Goal: Task Accomplishment & Management: Manage account settings

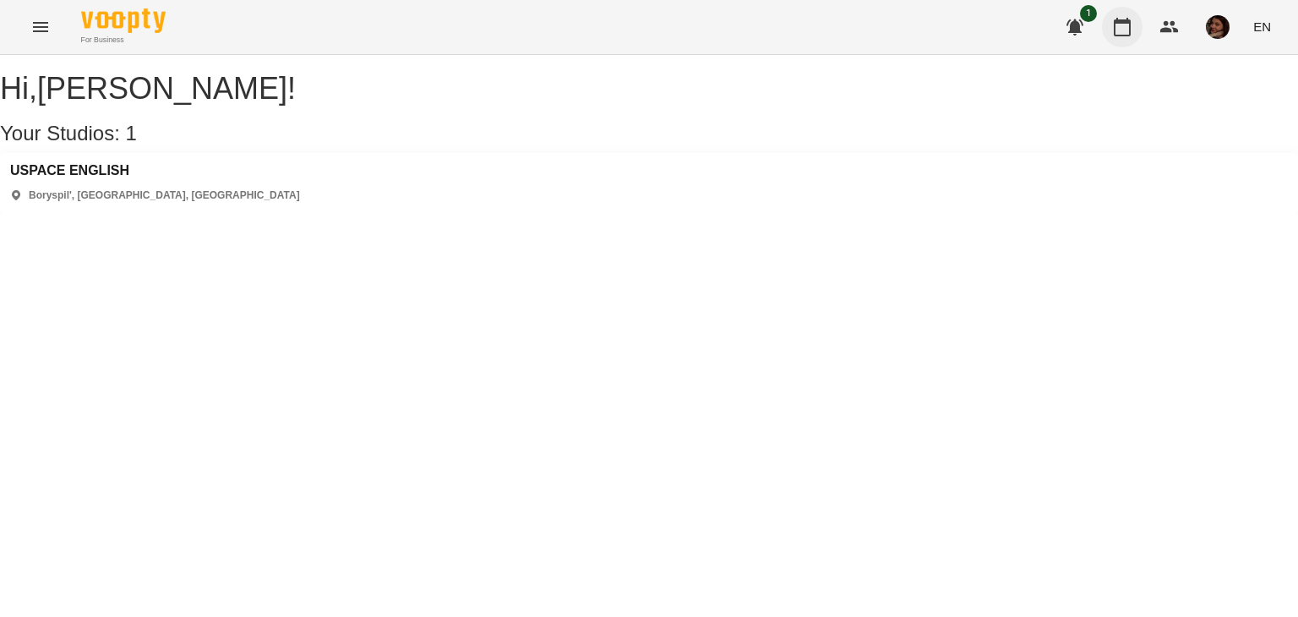
click at [1132, 33] on icon "button" at bounding box center [1122, 27] width 20 height 20
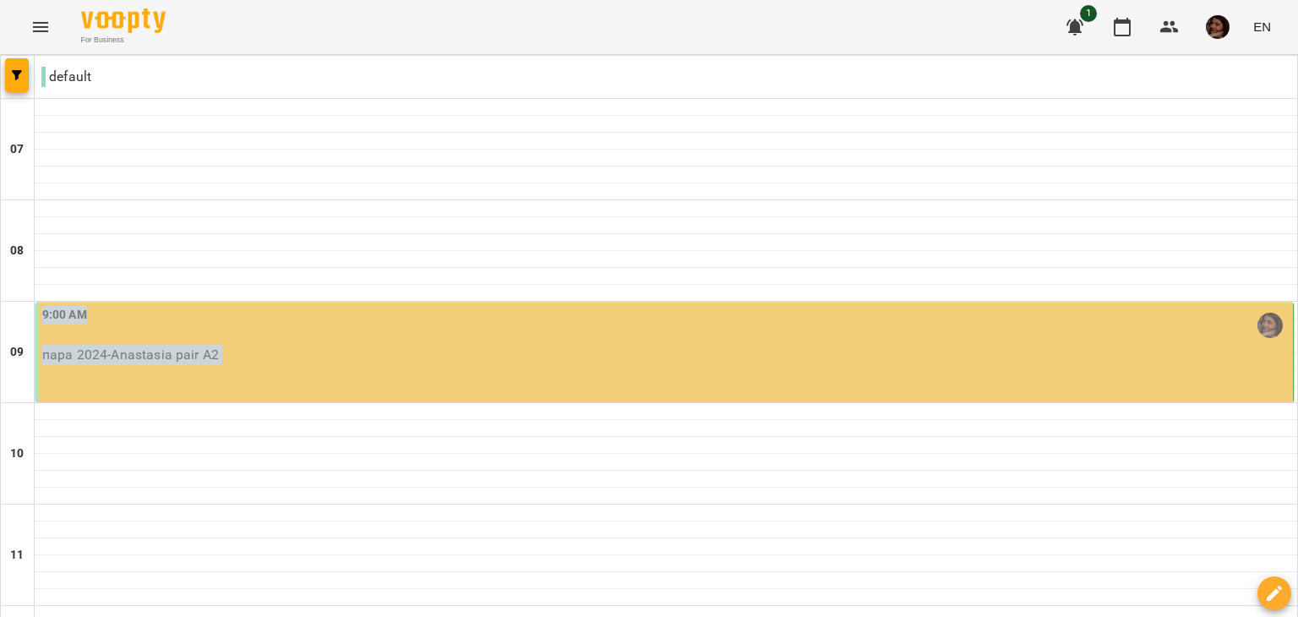
scroll to position [1115, 0]
drag, startPoint x: 974, startPoint y: 341, endPoint x: 899, endPoint y: 525, distance: 198.2
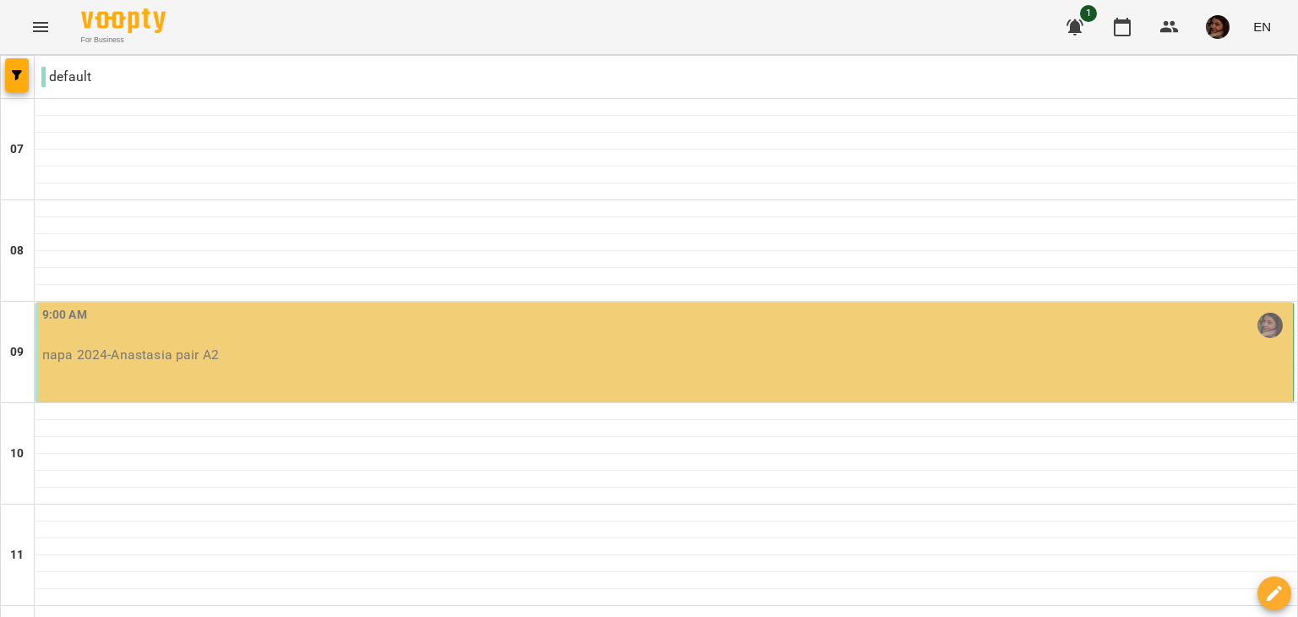
click at [777, 345] on p "пара 2024 - Anastasia pair A2" at bounding box center [665, 355] width 1247 height 20
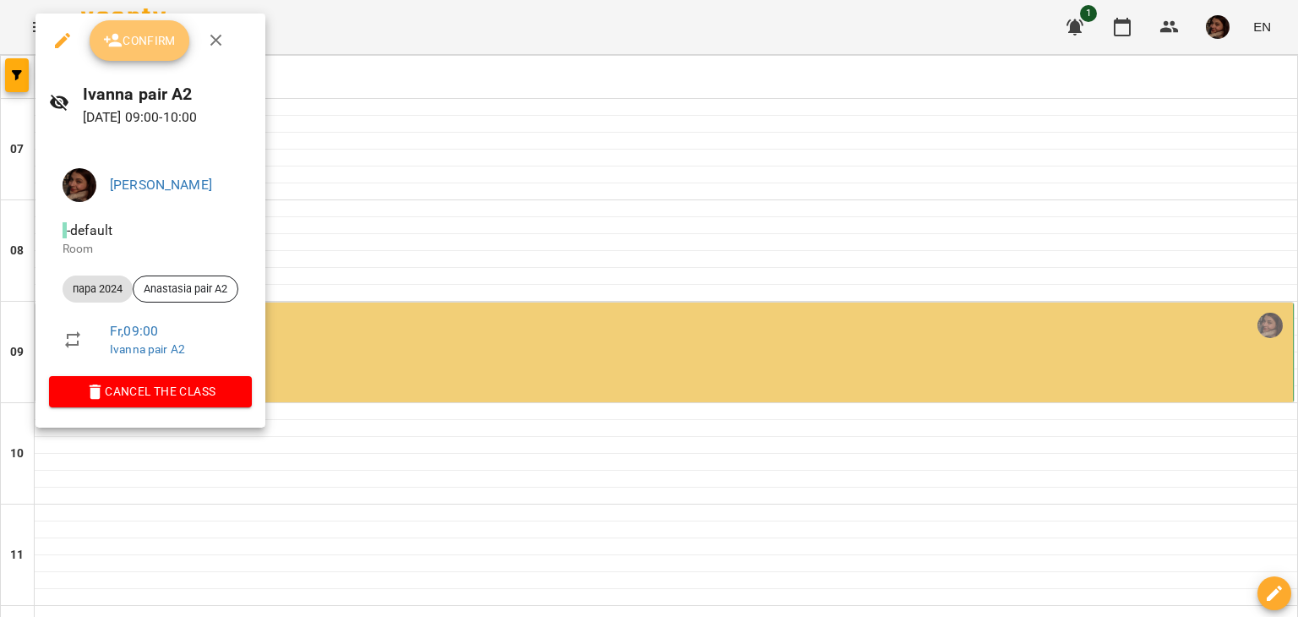
click at [118, 51] on button "Confirm" at bounding box center [140, 40] width 100 height 41
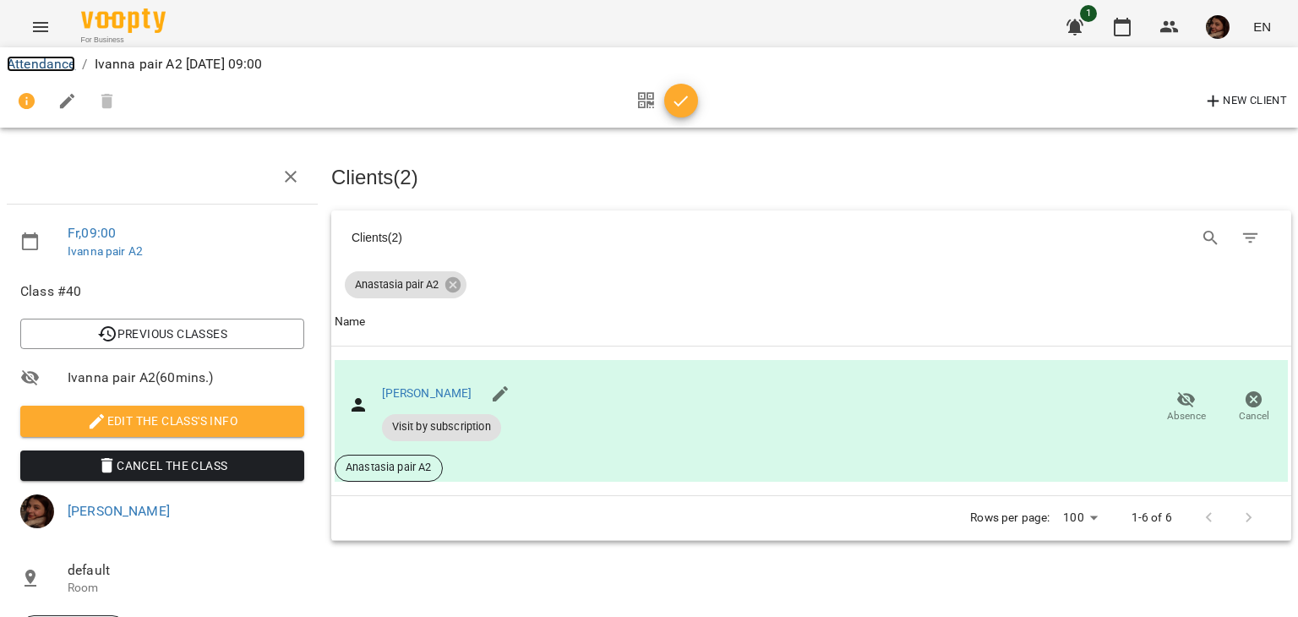
click at [30, 61] on link "Attendance" at bounding box center [41, 64] width 68 height 16
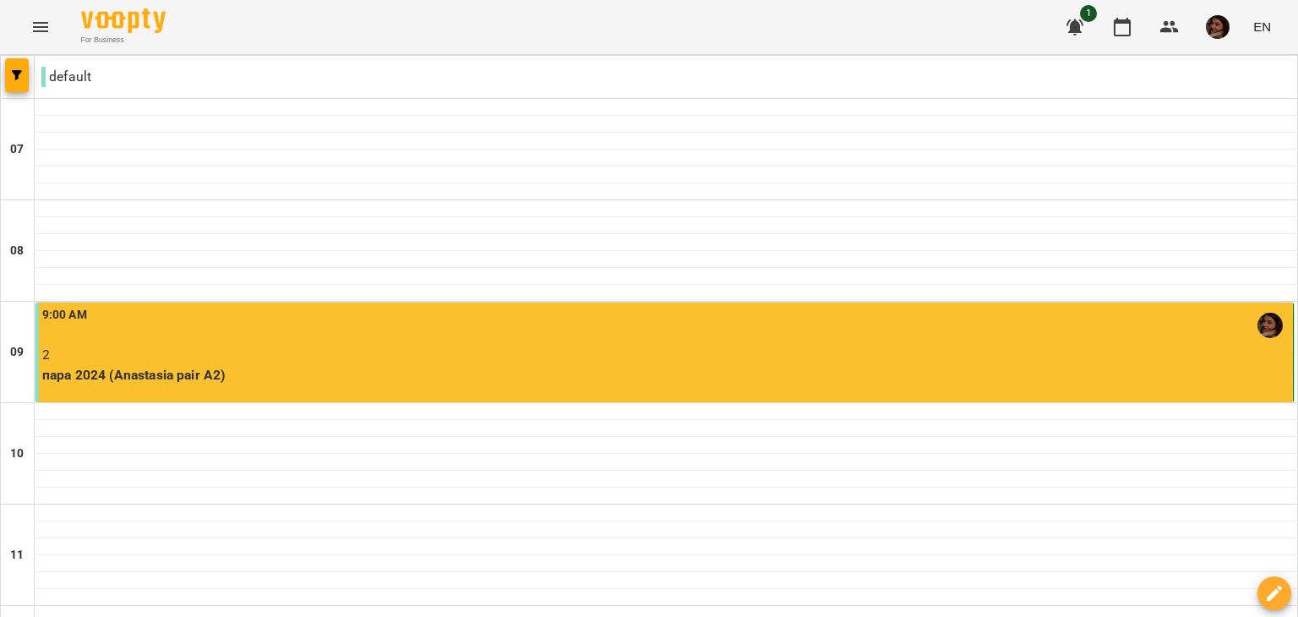
scroll to position [43, 0]
click at [1072, 28] on icon "button" at bounding box center [1074, 27] width 17 height 16
